Goal: Information Seeking & Learning: Learn about a topic

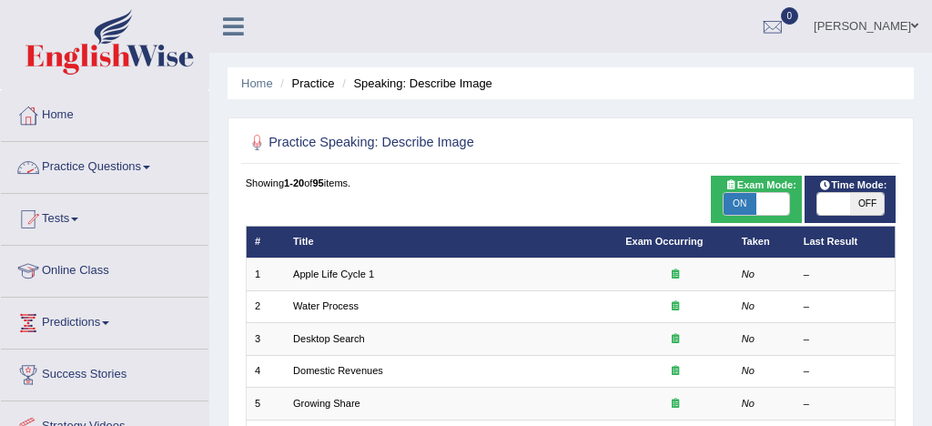
click at [126, 167] on link "Practice Questions" at bounding box center [104, 164] width 207 height 45
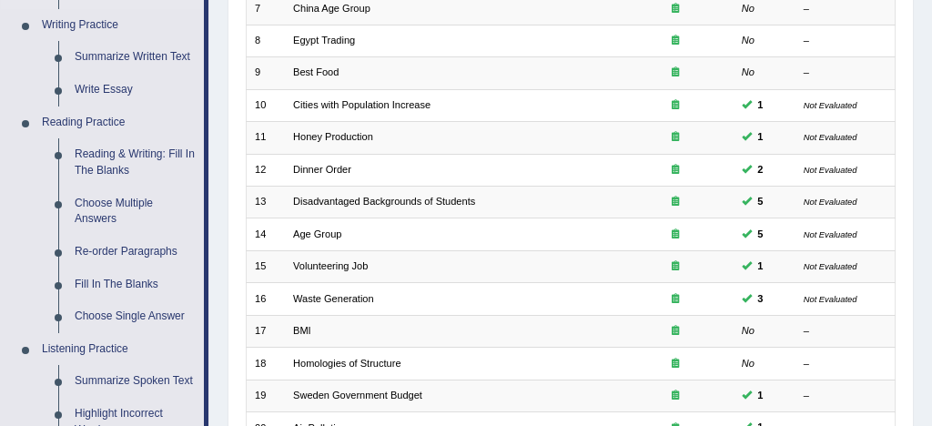
scroll to position [466, 0]
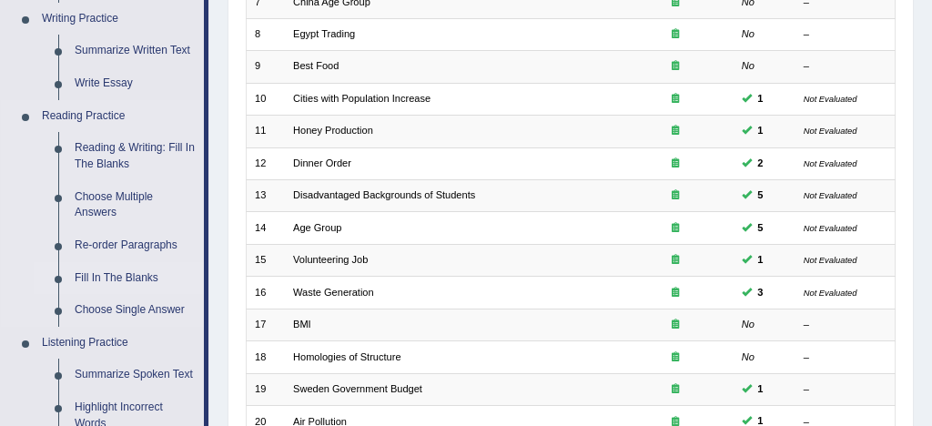
click at [128, 279] on link "Fill In The Blanks" at bounding box center [134, 278] width 137 height 33
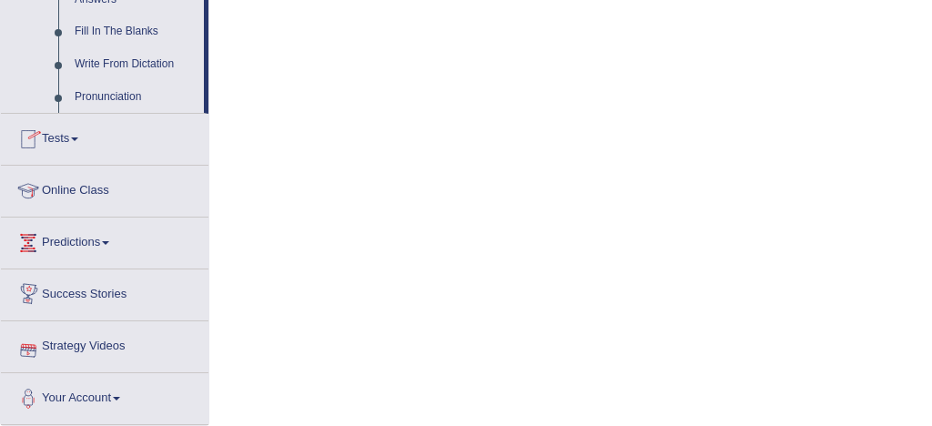
scroll to position [1068, 0]
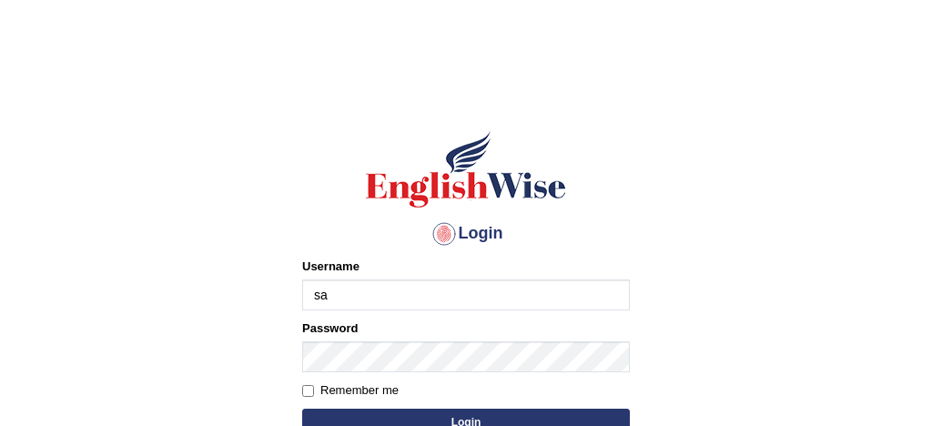
type input "[PERSON_NAME]"
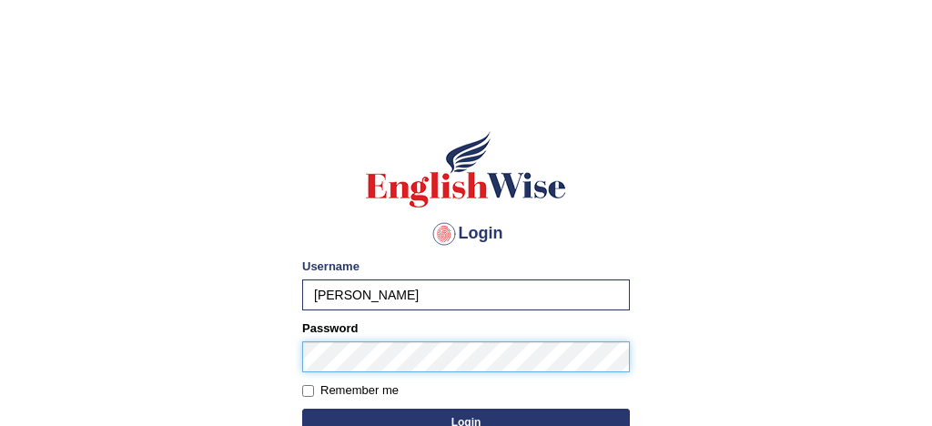
scroll to position [61, 0]
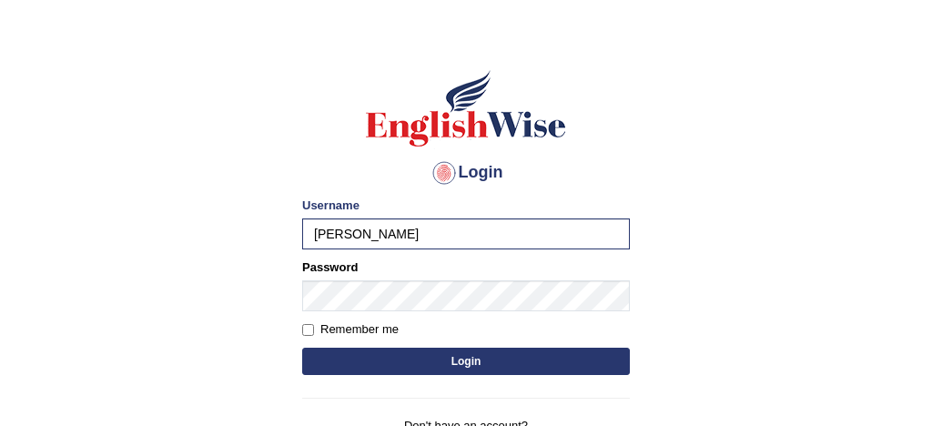
click at [522, 369] on button "Login" at bounding box center [465, 361] width 327 height 27
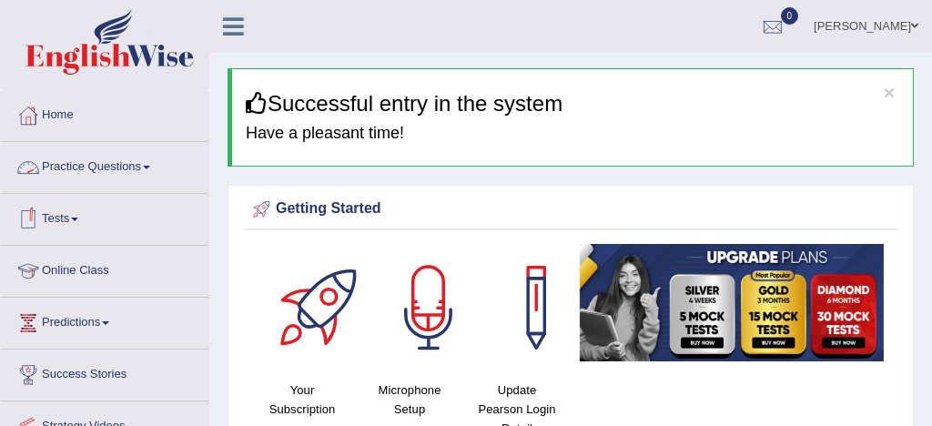
click at [88, 167] on link "Practice Questions" at bounding box center [104, 164] width 207 height 45
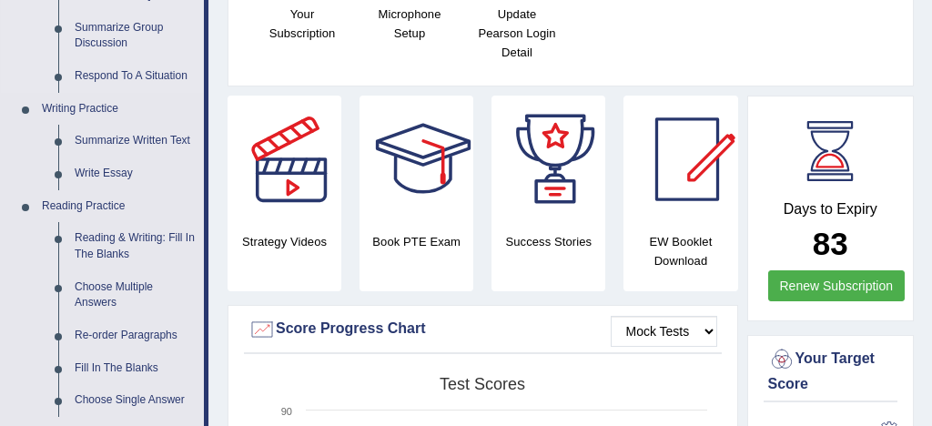
scroll to position [378, 0]
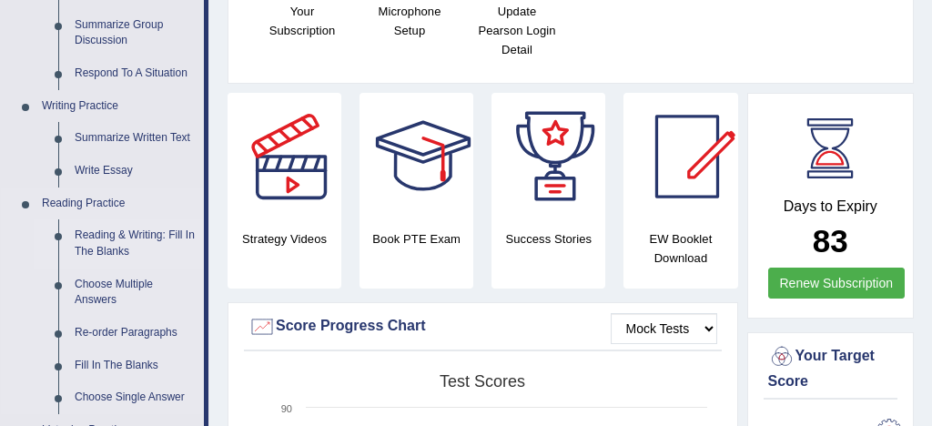
click at [169, 235] on link "Reading & Writing: Fill In The Blanks" at bounding box center [134, 243] width 137 height 48
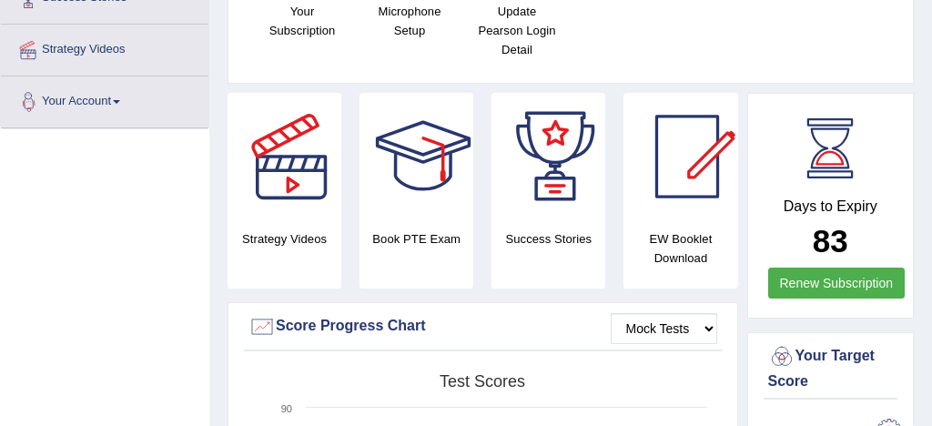
scroll to position [450, 0]
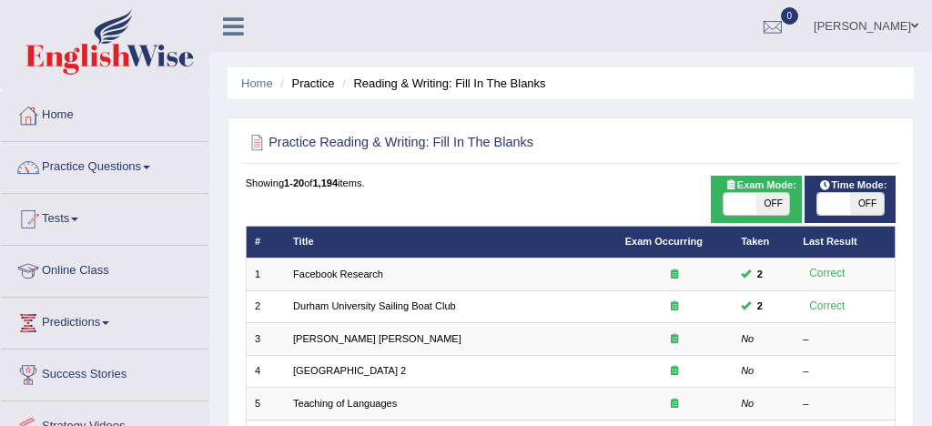
click at [739, 200] on span at bounding box center [739, 204] width 33 height 22
checkbox input "true"
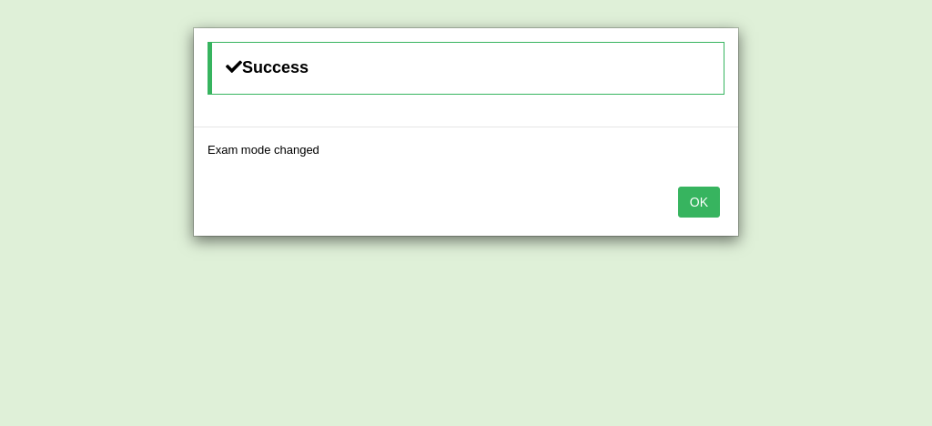
click at [700, 205] on button "OK" at bounding box center [699, 201] width 42 height 31
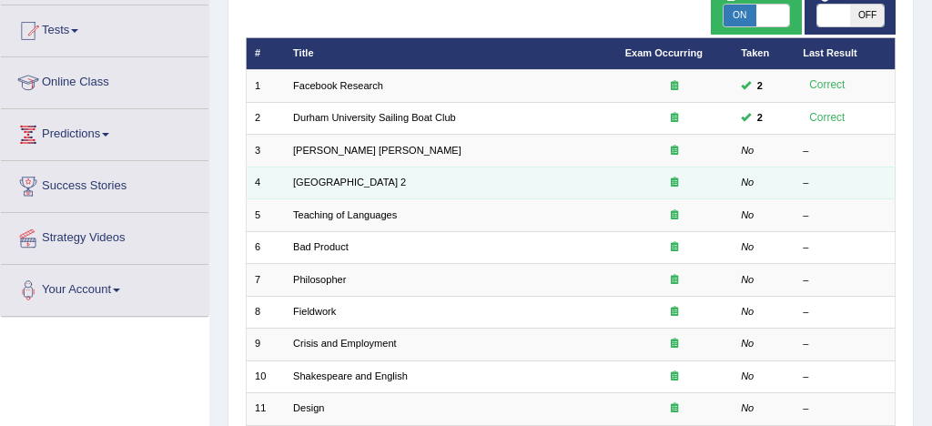
scroll to position [189, 0]
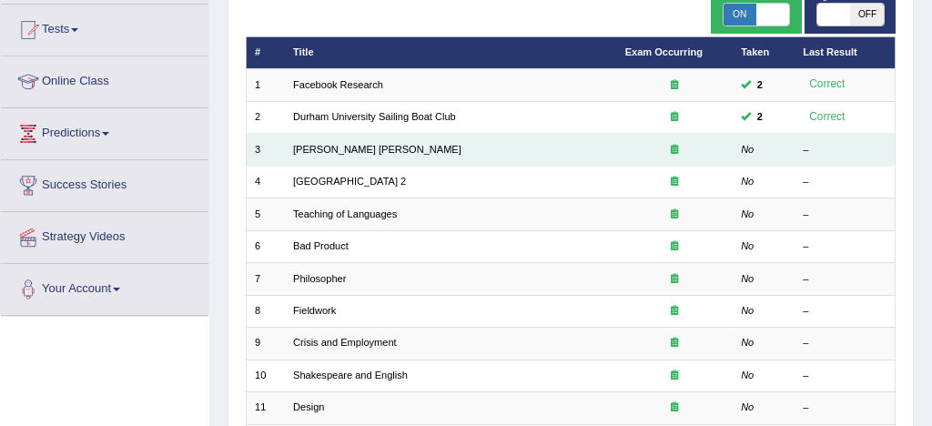
click at [338, 156] on td "[PERSON_NAME] [PERSON_NAME]" at bounding box center [451, 150] width 332 height 32
click at [320, 155] on link "[PERSON_NAME] [PERSON_NAME]" at bounding box center [377, 149] width 168 height 11
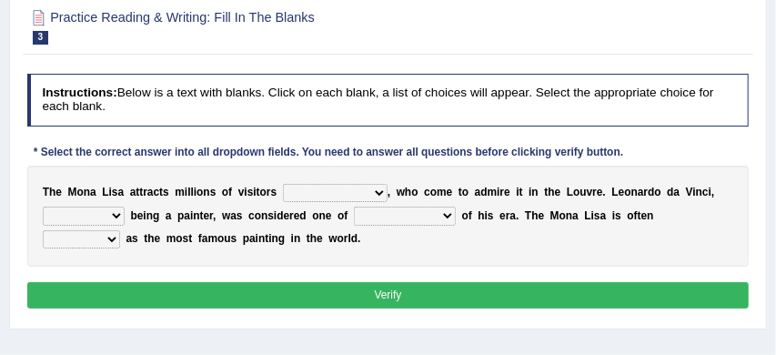
scroll to position [164, 0]
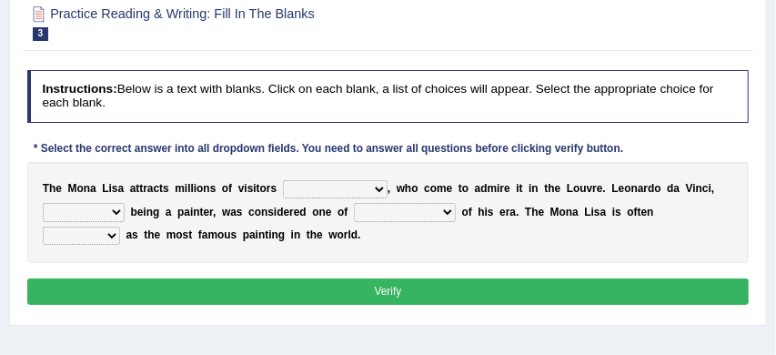
click at [378, 186] on select "around the year the all year all year round per year" at bounding box center [335, 189] width 105 height 18
select select "per year"
click at [118, 212] on select "rather than as much as as well as as long as" at bounding box center [84, 212] width 82 height 18
select select "as well as"
click at [447, 212] on select "better artists artist the better artist the best artists" at bounding box center [405, 212] width 102 height 18
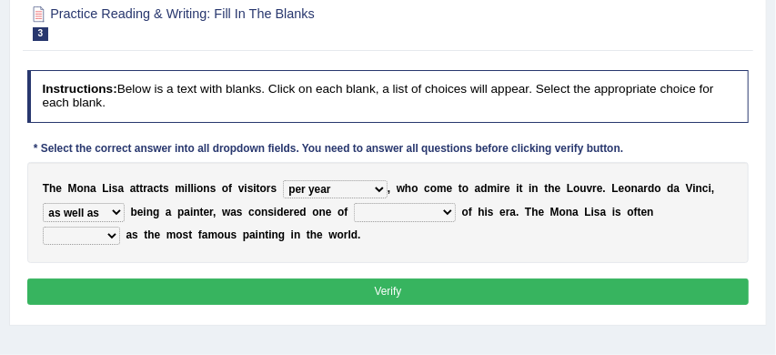
select select "the better artist"
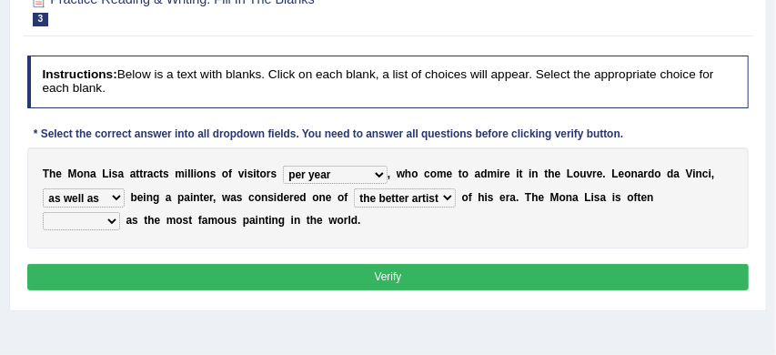
scroll to position [184, 0]
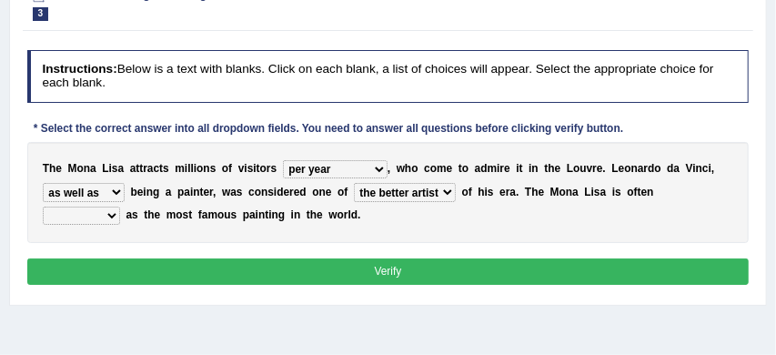
click at [111, 216] on select "classified suggested predicted described" at bounding box center [81, 216] width 77 height 18
select select "suggested"
click at [316, 267] on button "Verify" at bounding box center [388, 271] width 722 height 26
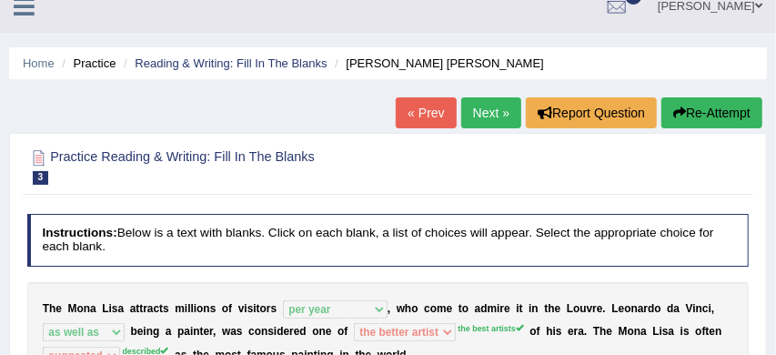
scroll to position [0, 0]
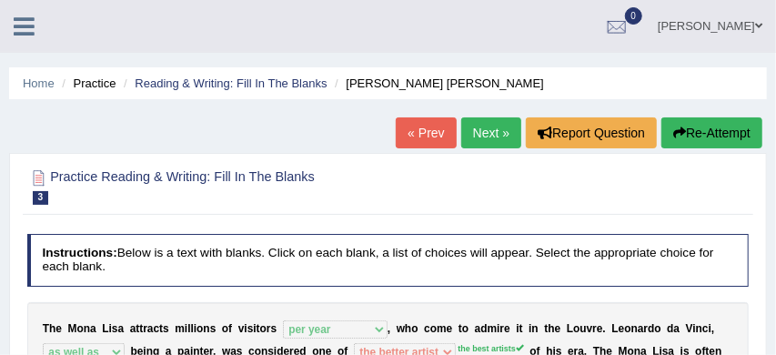
click at [725, 126] on button "Re-Attempt" at bounding box center [711, 132] width 101 height 31
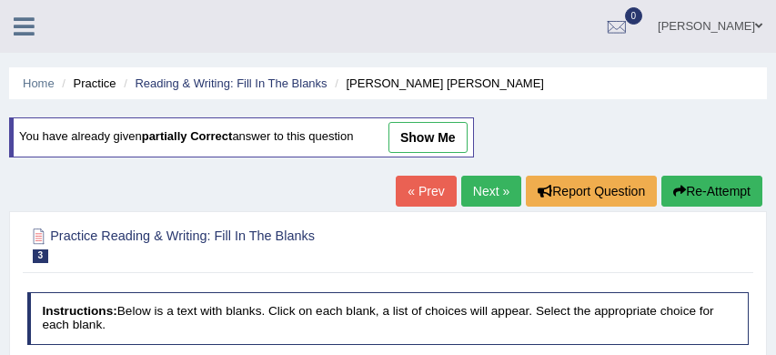
scroll to position [146, 0]
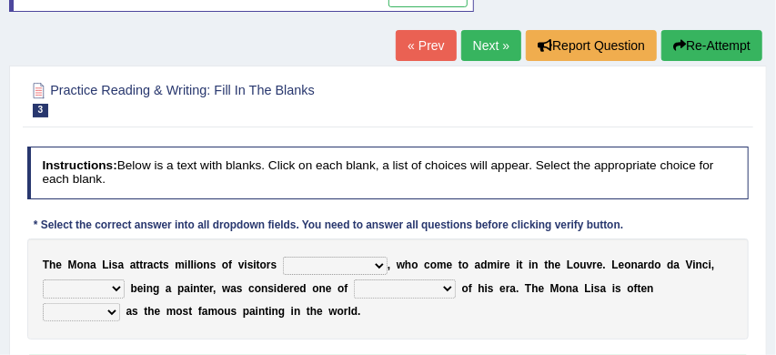
click at [378, 264] on select "around the year the all year all year round per year" at bounding box center [335, 266] width 105 height 18
select select "per year"
click at [117, 287] on select "rather than as much as as well as as long as" at bounding box center [84, 288] width 82 height 18
select select "as well as"
click at [445, 289] on select "better artists artist the better artist the best artists" at bounding box center [405, 288] width 102 height 18
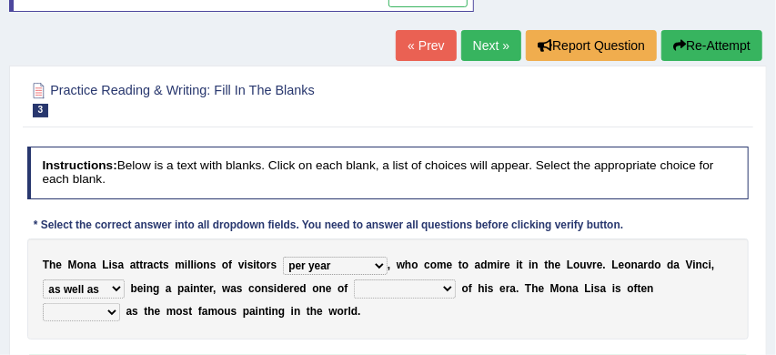
select select "the best artists"
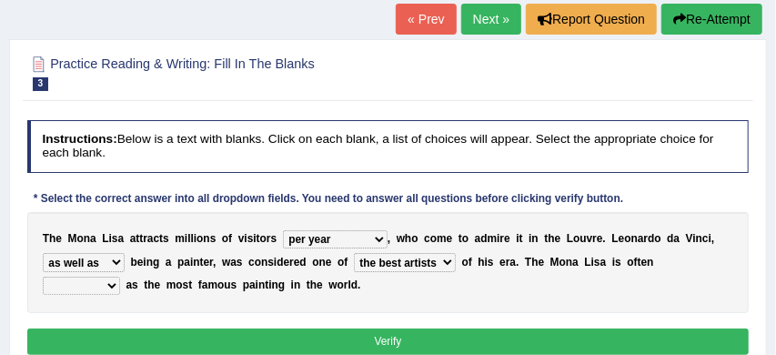
scroll to position [173, 0]
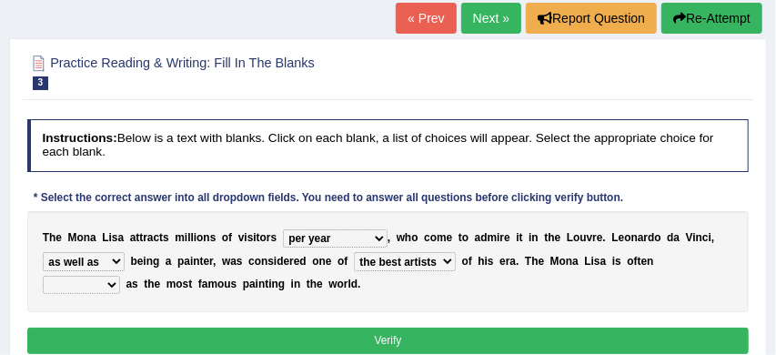
click at [113, 285] on select "classified suggested predicted described" at bounding box center [81, 285] width 77 height 18
select select "predicted"
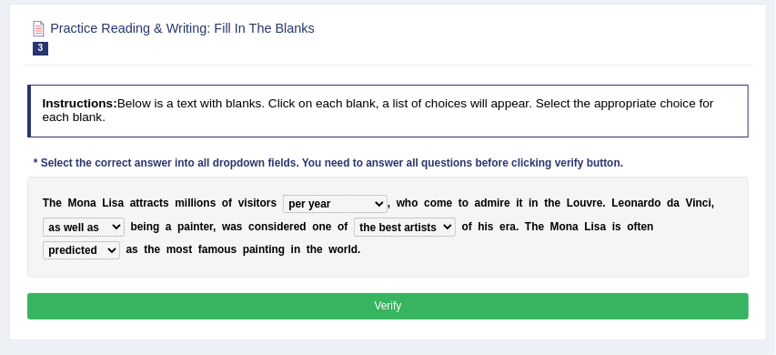
scroll to position [207, 0]
click at [310, 307] on button "Verify" at bounding box center [388, 306] width 722 height 26
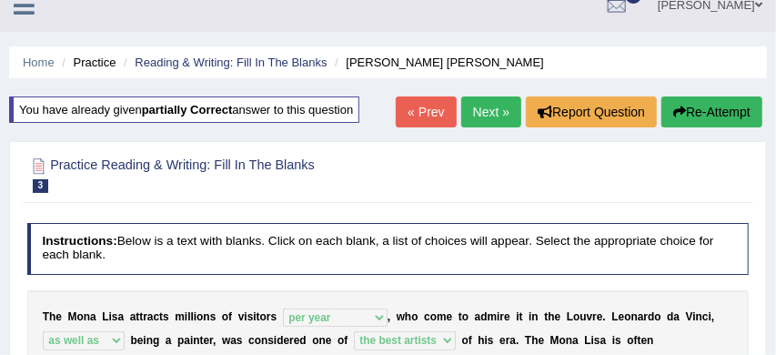
scroll to position [18, 0]
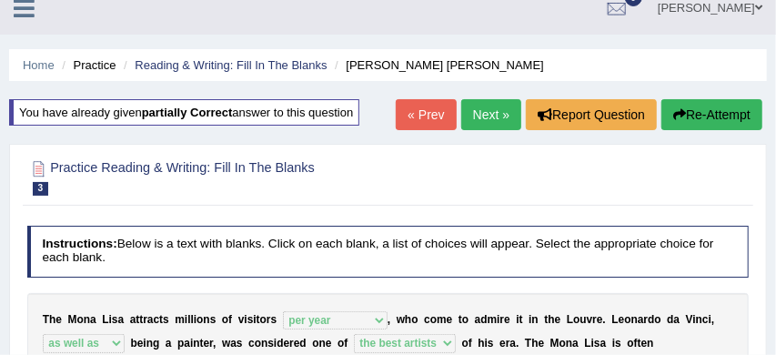
click at [485, 118] on link "Next »" at bounding box center [491, 114] width 60 height 31
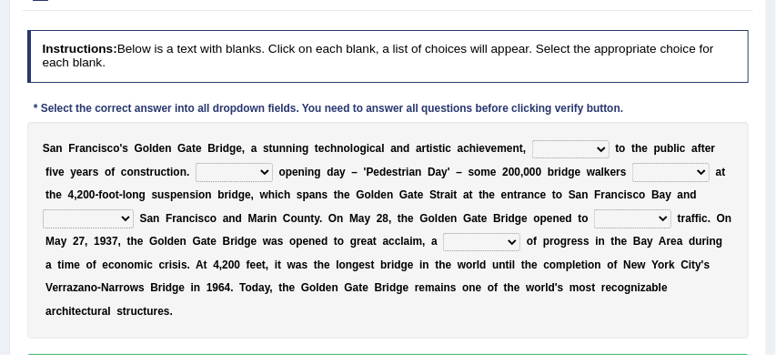
scroll to position [205, 0]
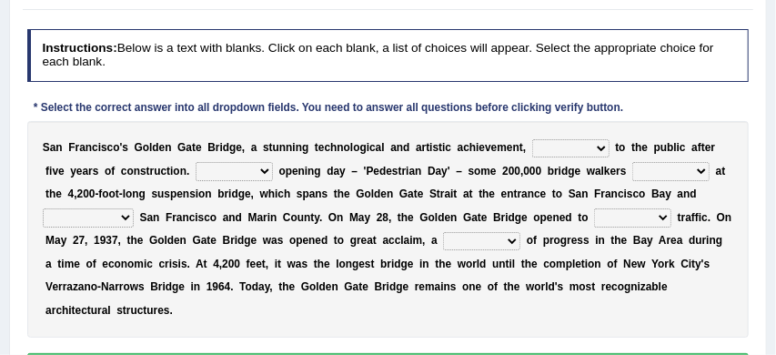
click at [600, 145] on select "opens closes appears equals" at bounding box center [570, 148] width 77 height 18
select select "appears"
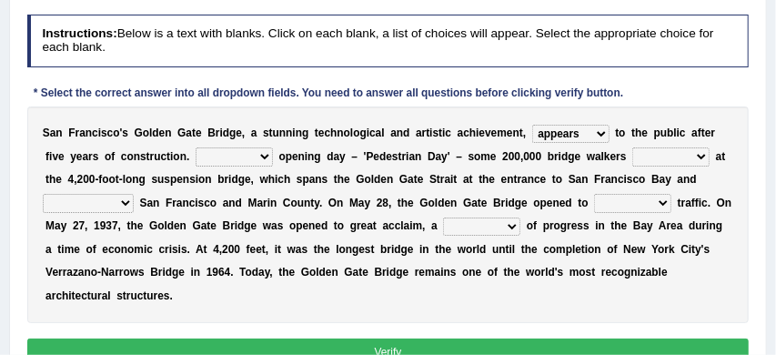
scroll to position [220, 0]
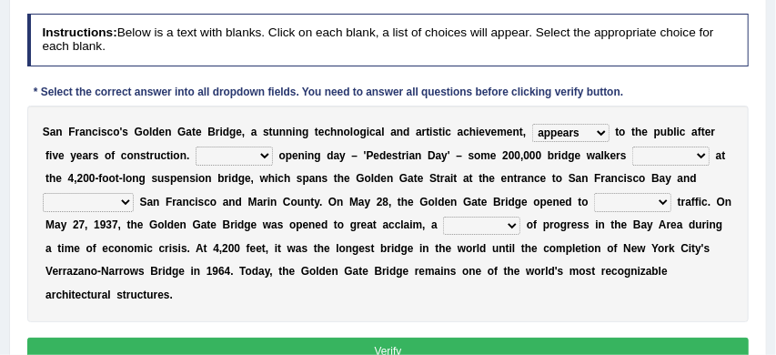
click at [264, 156] on select "On During Since When" at bounding box center [234, 155] width 77 height 18
select select "On"
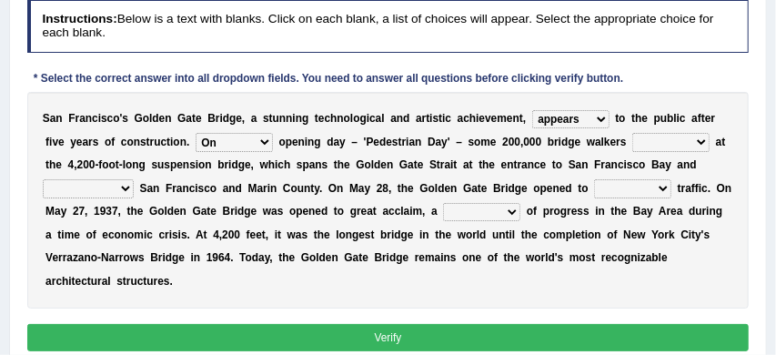
click at [700, 141] on select "stationed looked marveled laughed" at bounding box center [670, 142] width 77 height 18
select select "stationed"
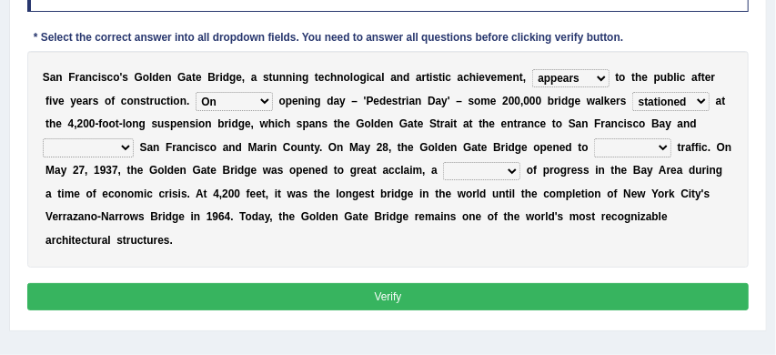
scroll to position [276, 0]
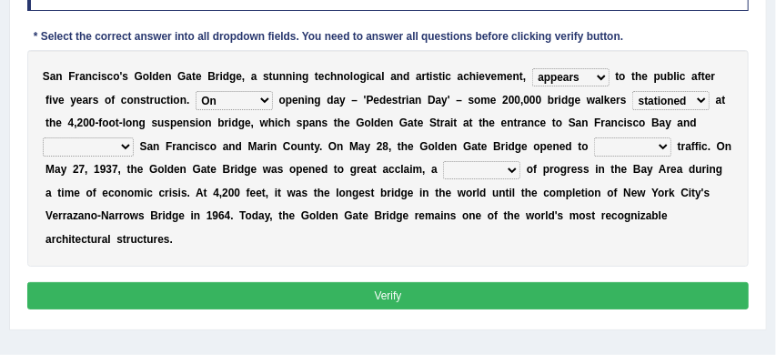
click at [126, 147] on select "separates connects channels differentiates" at bounding box center [88, 146] width 91 height 18
click at [664, 146] on select "aquatic vehicular airborne watertight" at bounding box center [632, 146] width 77 height 18
select select "vehicular"
click at [515, 171] on select "denial symbol technique yield" at bounding box center [481, 170] width 77 height 18
select select "yield"
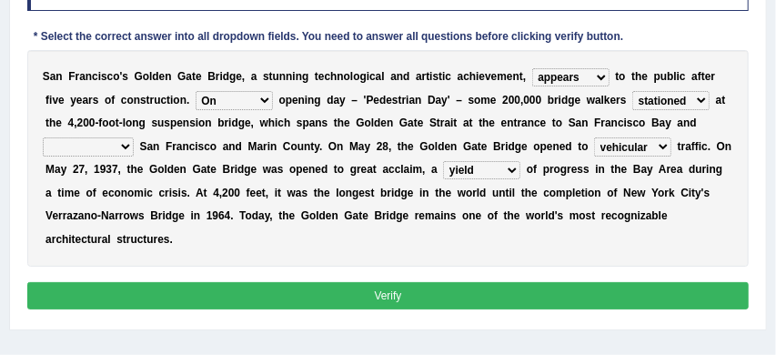
click at [125, 146] on select "separates connects channels differentiates" at bounding box center [88, 146] width 91 height 18
select select "connects"
click at [343, 290] on button "Verify" at bounding box center [388, 295] width 722 height 26
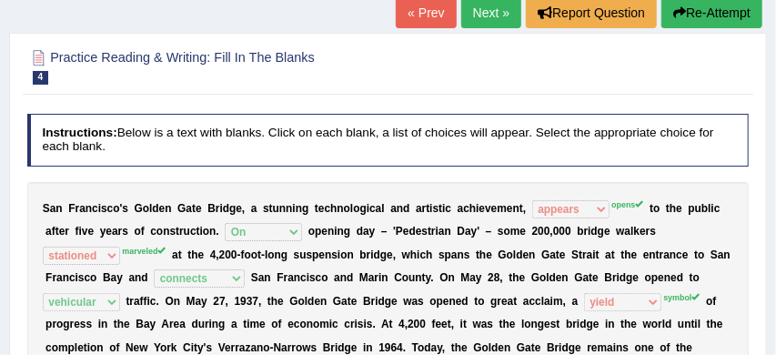
scroll to position [98, 0]
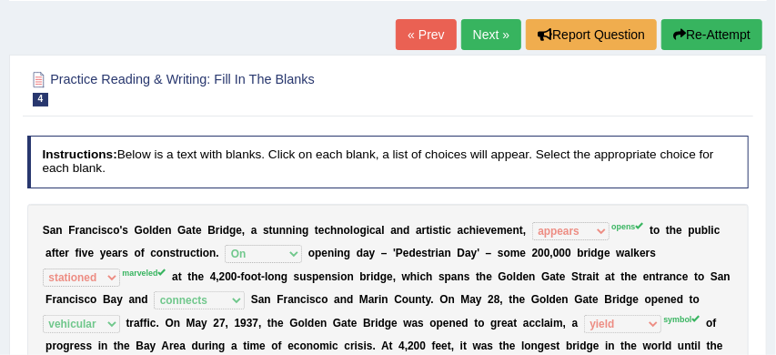
click at [718, 35] on button "Re-Attempt" at bounding box center [711, 34] width 101 height 31
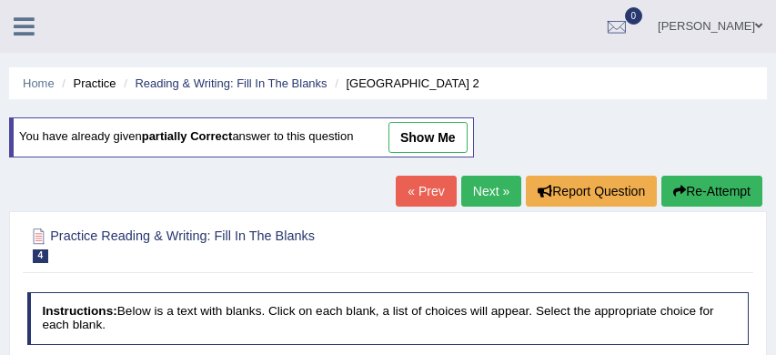
scroll to position [287, 0]
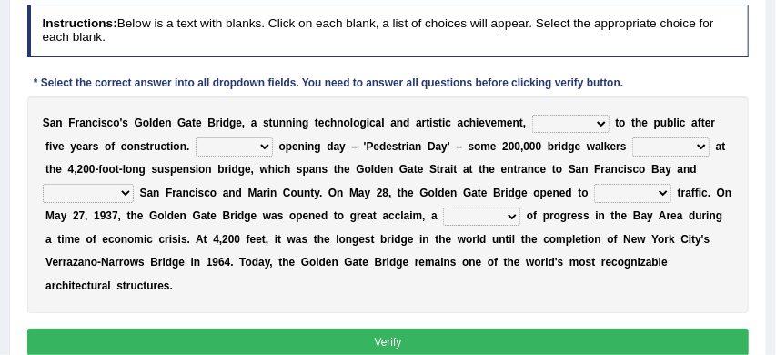
click at [603, 124] on select "opens closes appears equals" at bounding box center [570, 124] width 77 height 18
select select "opens"
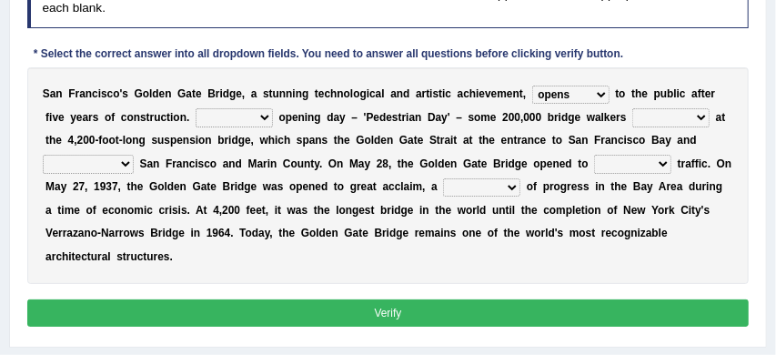
scroll to position [317, 0]
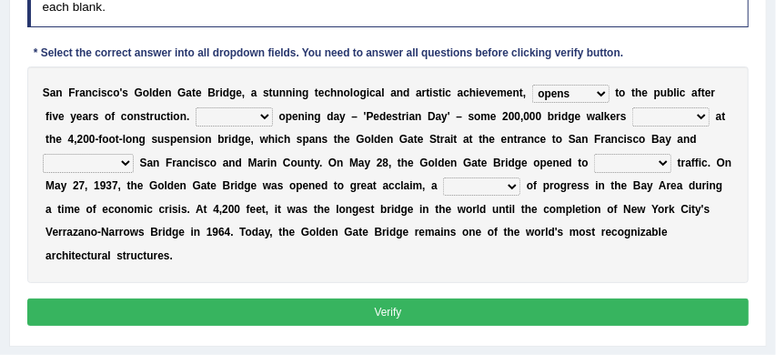
click at [266, 116] on select "On During Since When" at bounding box center [234, 116] width 77 height 18
select select "On"
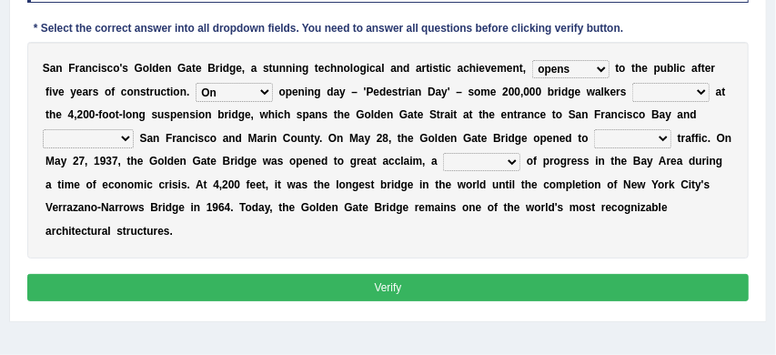
scroll to position [343, 0]
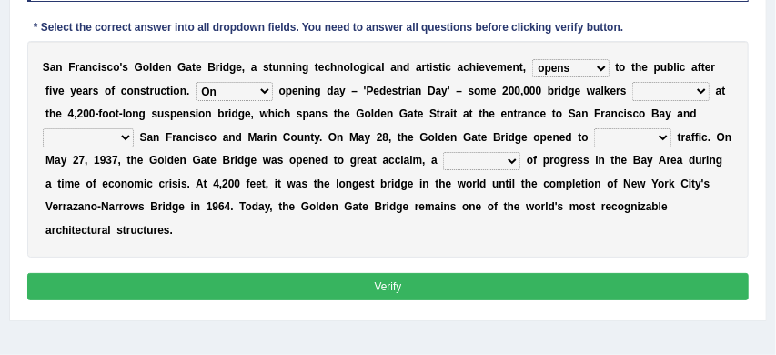
click at [702, 90] on select "stationed looked marveled laughed" at bounding box center [670, 91] width 77 height 18
select select "stationed"
click at [663, 136] on select "aquatic vehicular airborne watertight" at bounding box center [632, 137] width 77 height 18
select select "vehicular"
click at [514, 161] on select "denial symbol technique yield" at bounding box center [481, 161] width 77 height 18
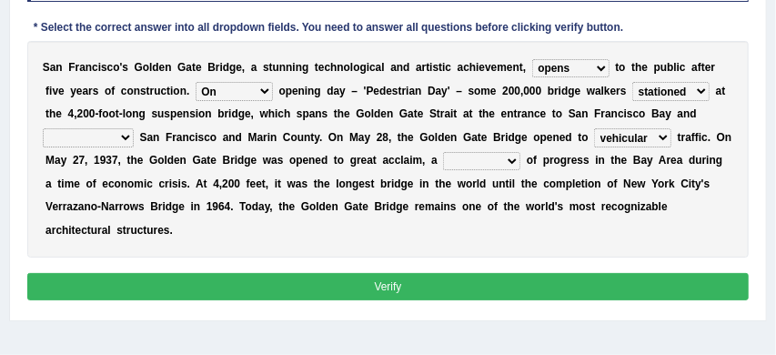
select select "symbol"
click at [124, 139] on select "separates connects channels differentiates" at bounding box center [88, 137] width 91 height 18
select select "channels"
click at [343, 286] on button "Verify" at bounding box center [388, 286] width 722 height 26
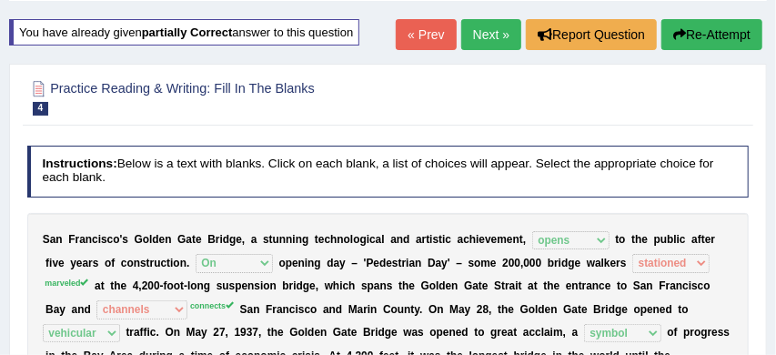
scroll to position [80, 0]
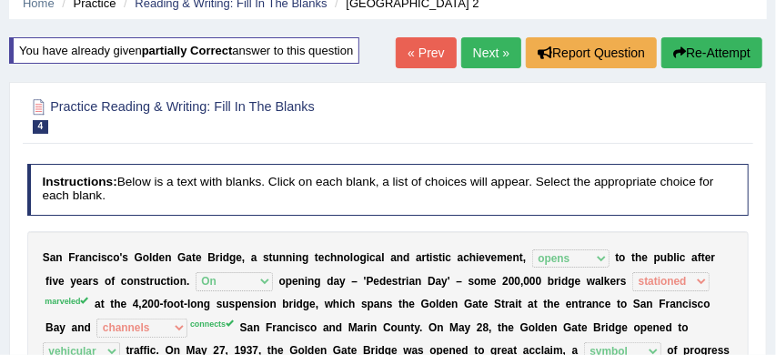
click at [479, 52] on link "Next »" at bounding box center [491, 52] width 60 height 31
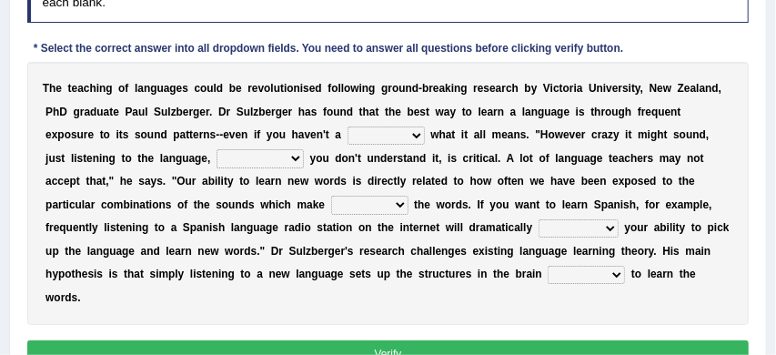
scroll to position [267, 0]
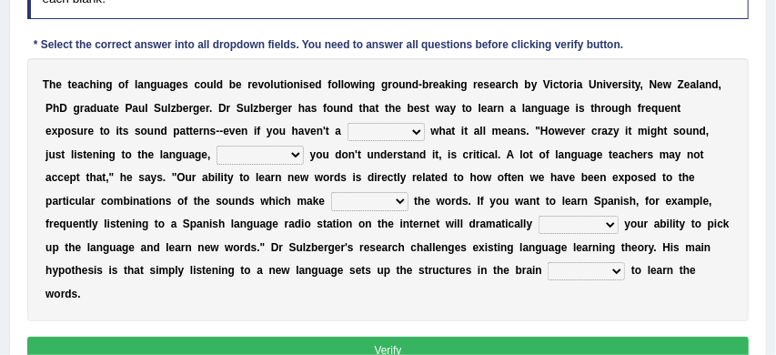
click at [417, 132] on select "dew claw clue due" at bounding box center [386, 132] width 77 height 18
select select "clue"
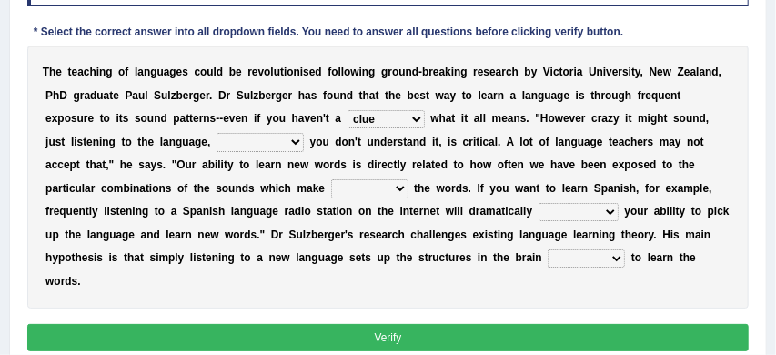
scroll to position [286, 0]
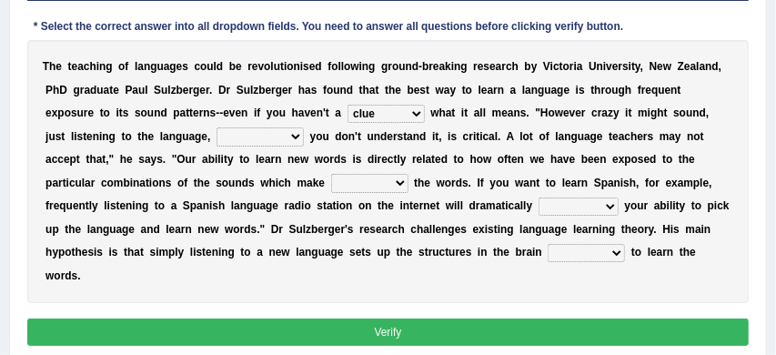
click at [295, 136] on select "but also all together even though if so" at bounding box center [260, 136] width 87 height 18
select select "even though"
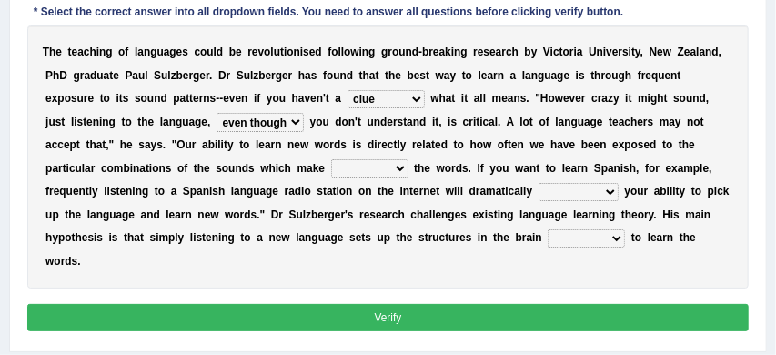
scroll to position [301, 0]
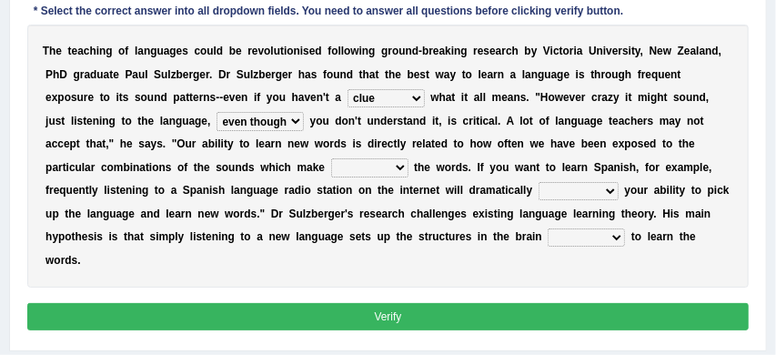
click at [399, 168] on select "down up of on" at bounding box center [369, 167] width 77 height 18
select select "on"
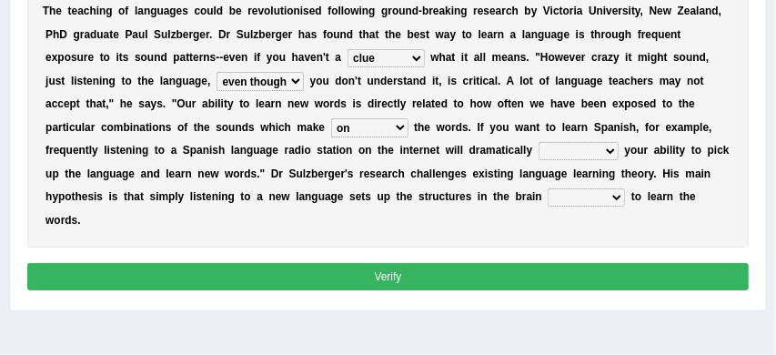
scroll to position [342, 0]
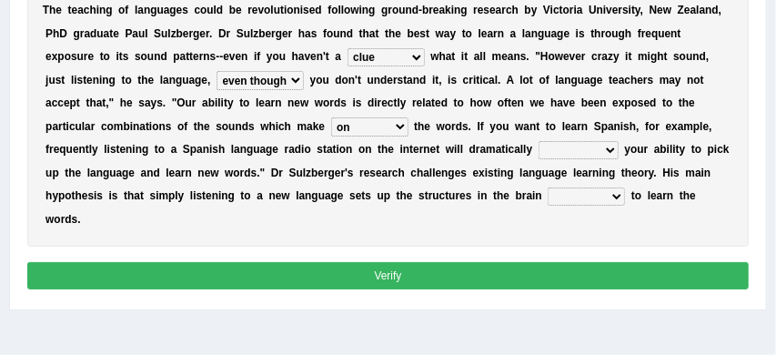
click at [608, 150] on select "evaluate exaggerate describe boost" at bounding box center [579, 150] width 80 height 18
select select "evaluate"
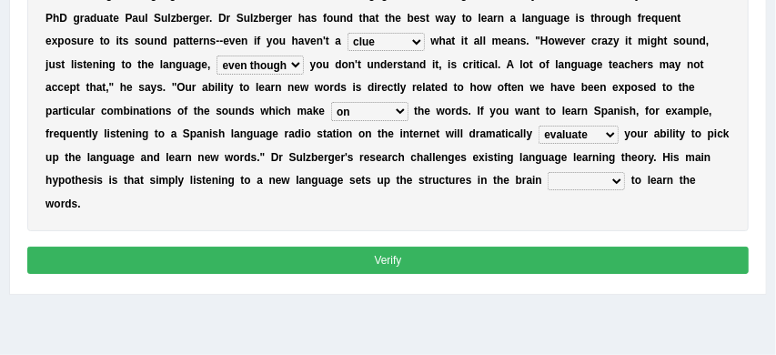
scroll to position [358, 0]
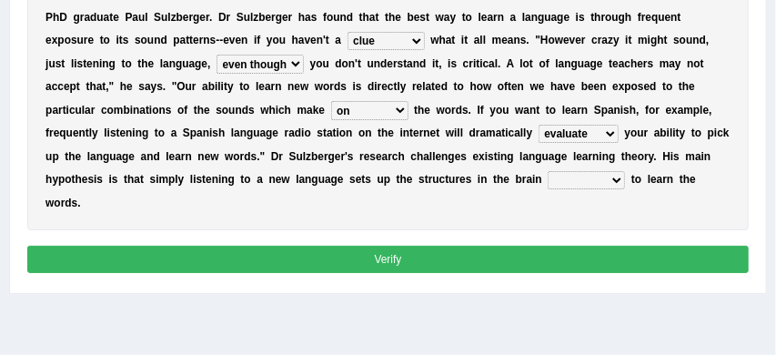
click at [615, 180] on select "requiring required directed to require" at bounding box center [586, 180] width 77 height 18
select select "required"
click at [616, 178] on select "requiring required directed to require" at bounding box center [586, 180] width 77 height 18
click at [569, 256] on button "Verify" at bounding box center [388, 259] width 722 height 26
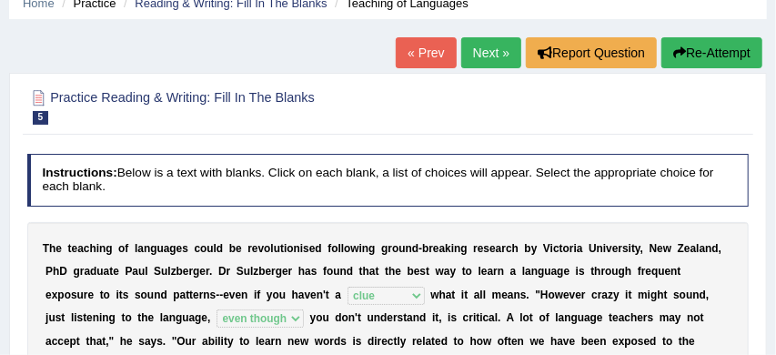
scroll to position [72, 0]
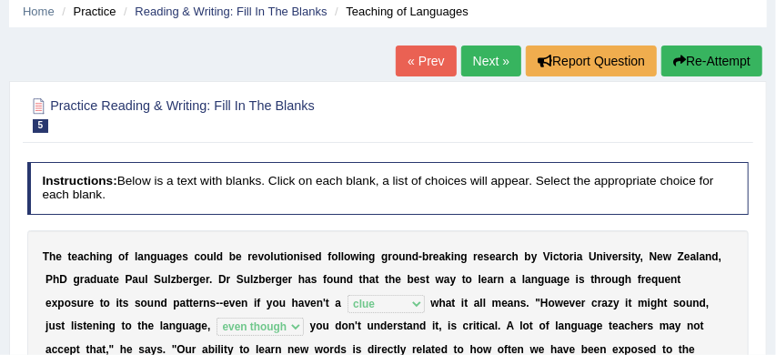
click at [719, 62] on button "Re-Attempt" at bounding box center [711, 60] width 101 height 31
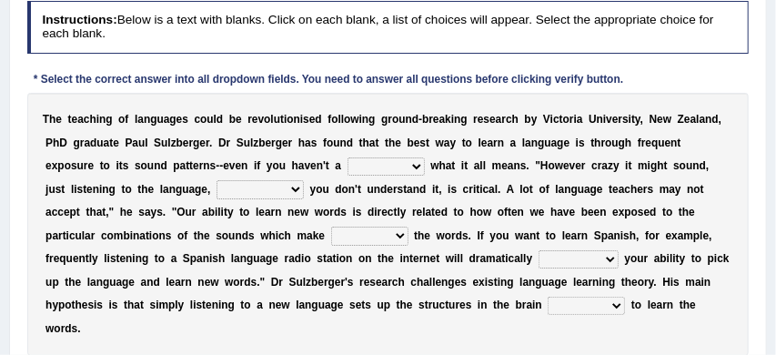
scroll to position [291, 0]
click at [418, 166] on select "dew claw clue due" at bounding box center [386, 166] width 77 height 18
select select "clue"
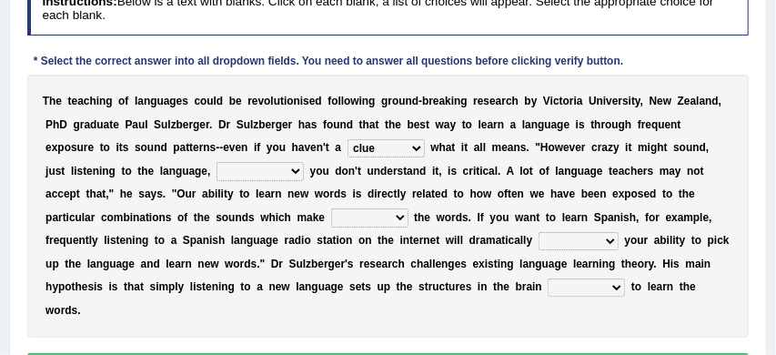
scroll to position [309, 0]
click at [294, 170] on select "but also all together even though if so" at bounding box center [260, 171] width 87 height 18
select select "even though"
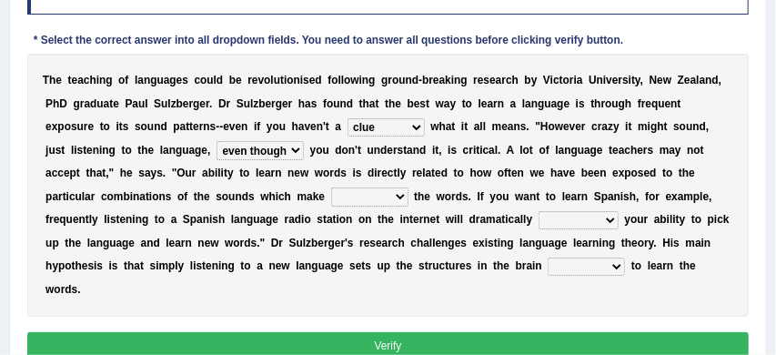
scroll to position [338, 0]
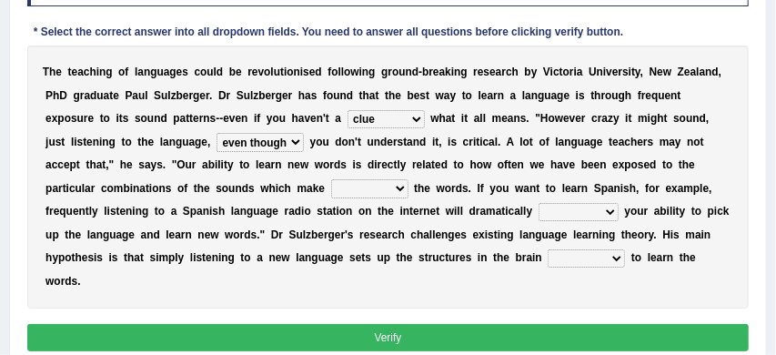
click at [404, 186] on select "down up of on" at bounding box center [369, 188] width 77 height 18
select select "up"
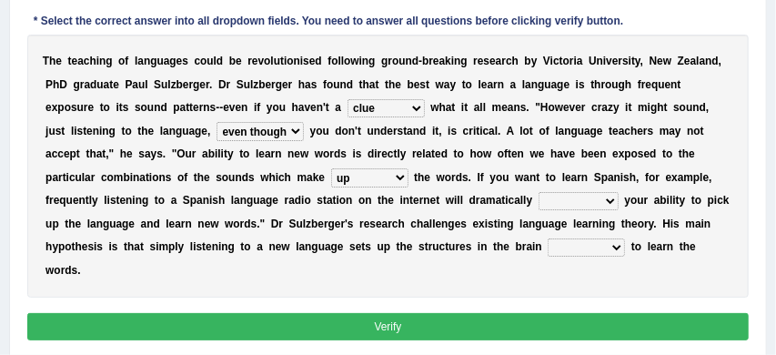
click at [607, 201] on select "evaluate exaggerate describe boost" at bounding box center [579, 201] width 80 height 18
select select "boost"
click at [614, 246] on select "requiring required directed to require" at bounding box center [586, 247] width 77 height 18
select select "required"
click at [563, 329] on button "Verify" at bounding box center [388, 326] width 722 height 26
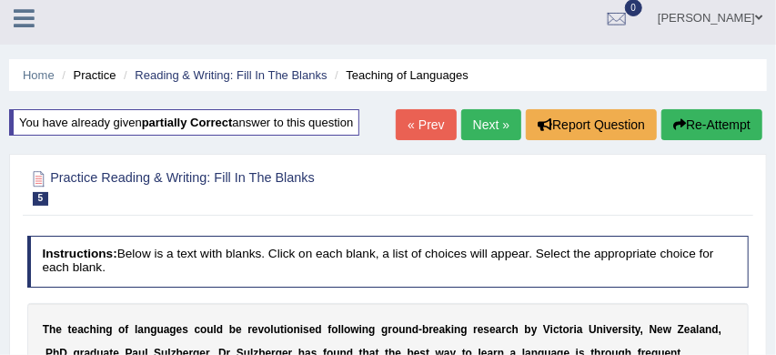
scroll to position [6, 0]
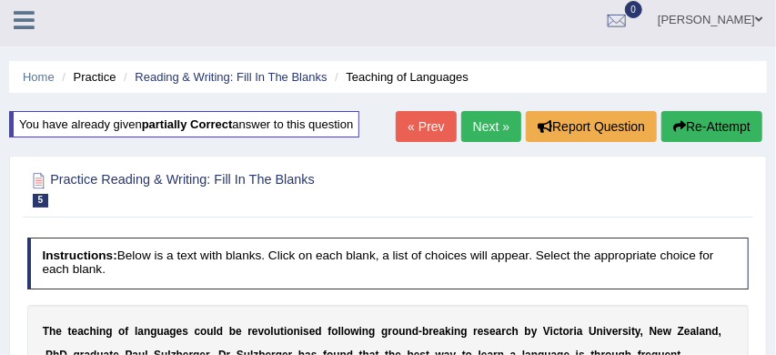
click at [481, 129] on link "Next »" at bounding box center [491, 126] width 60 height 31
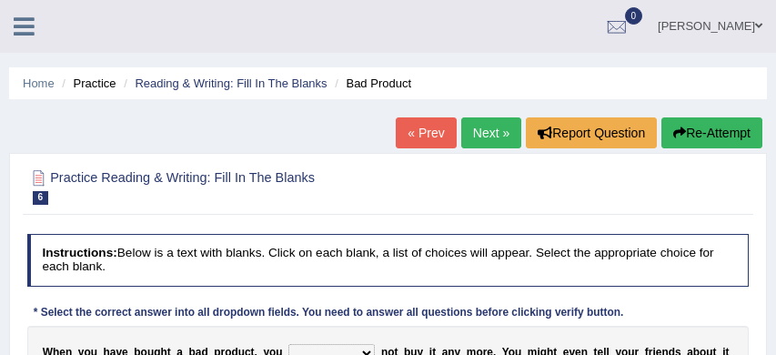
scroll to position [162, 0]
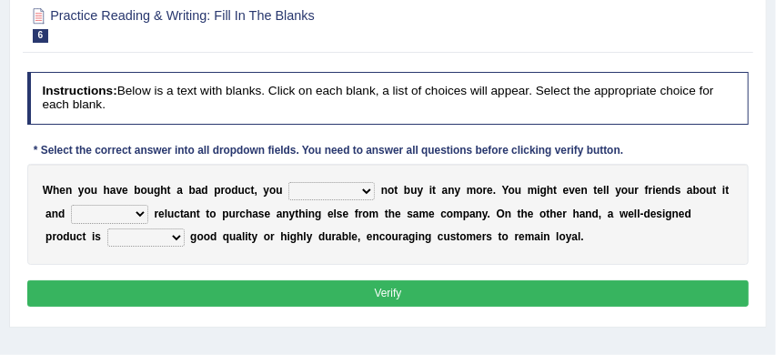
click at [365, 188] on select "would have should have should" at bounding box center [331, 191] width 86 height 18
select select "should"
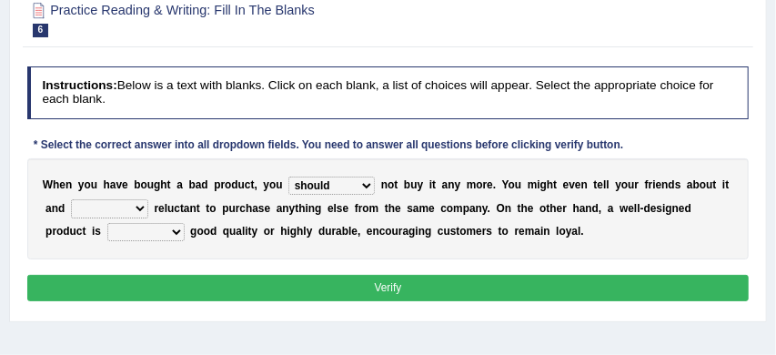
click at [141, 207] on select "is are be being" at bounding box center [109, 208] width 77 height 18
click at [136, 209] on select "is are be being" at bounding box center [109, 208] width 77 height 18
select select "being"
click at [177, 230] on select "both also neither either" at bounding box center [145, 232] width 77 height 18
select select "also"
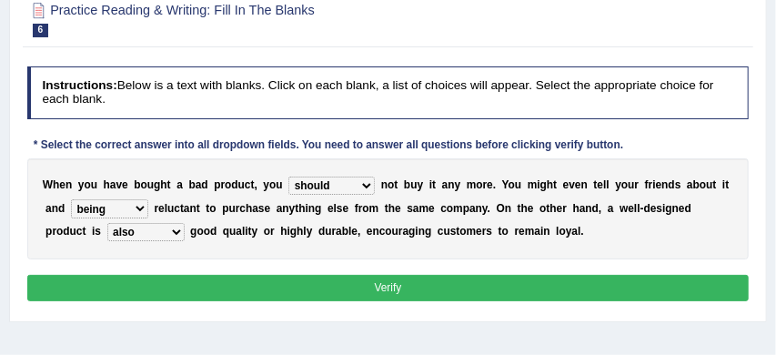
click at [261, 286] on button "Verify" at bounding box center [388, 288] width 722 height 26
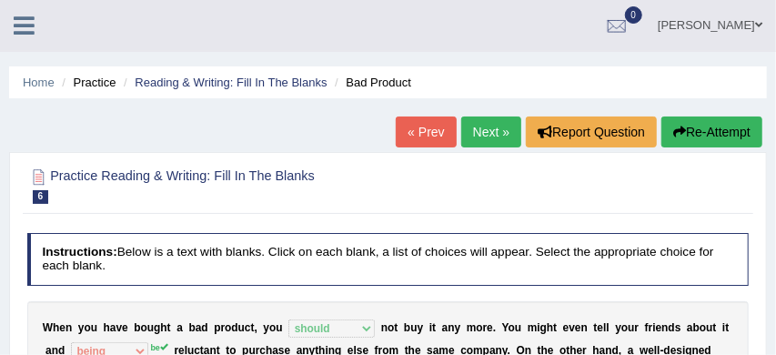
scroll to position [0, 0]
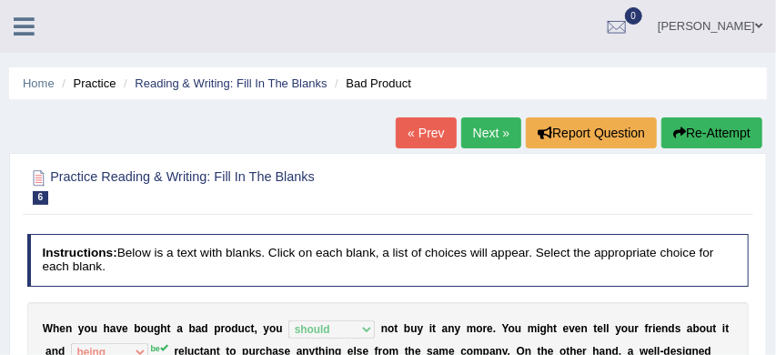
click at [717, 136] on button "Re-Attempt" at bounding box center [711, 132] width 101 height 31
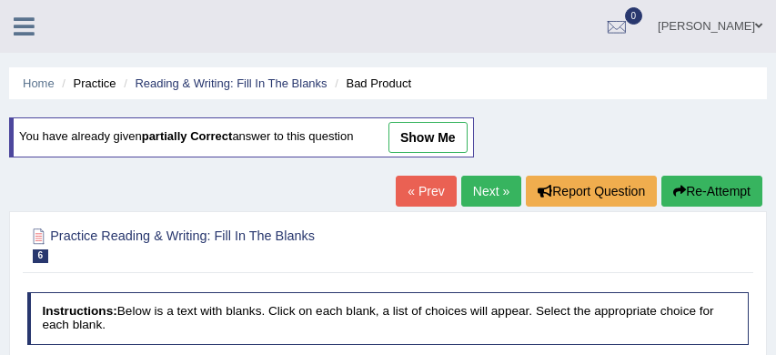
scroll to position [207, 0]
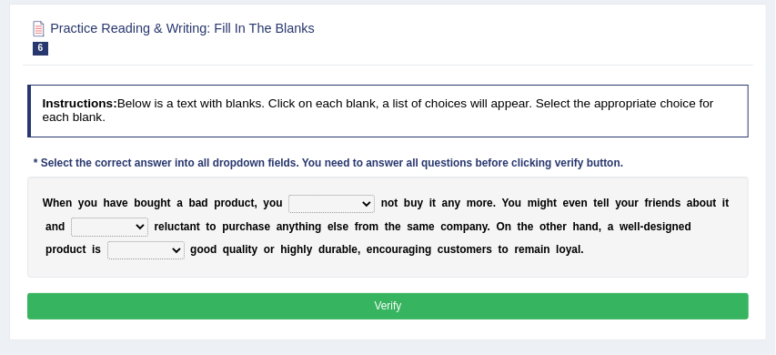
click at [365, 202] on select "would have should have should" at bounding box center [331, 204] width 86 height 18
select select "should"
click at [142, 226] on select "is are be being" at bounding box center [109, 226] width 77 height 18
select select "be"
click at [179, 251] on select "both also neither either" at bounding box center [145, 250] width 77 height 18
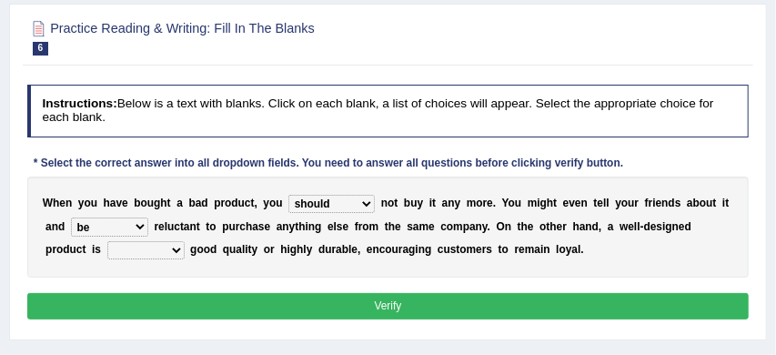
select select "either"
click at [323, 300] on button "Verify" at bounding box center [388, 306] width 722 height 26
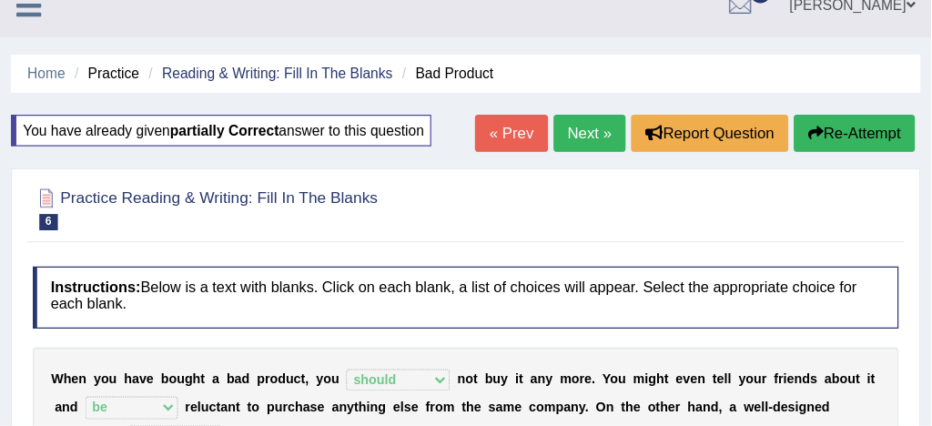
scroll to position [22, 0]
